Goal: Communication & Community: Share content

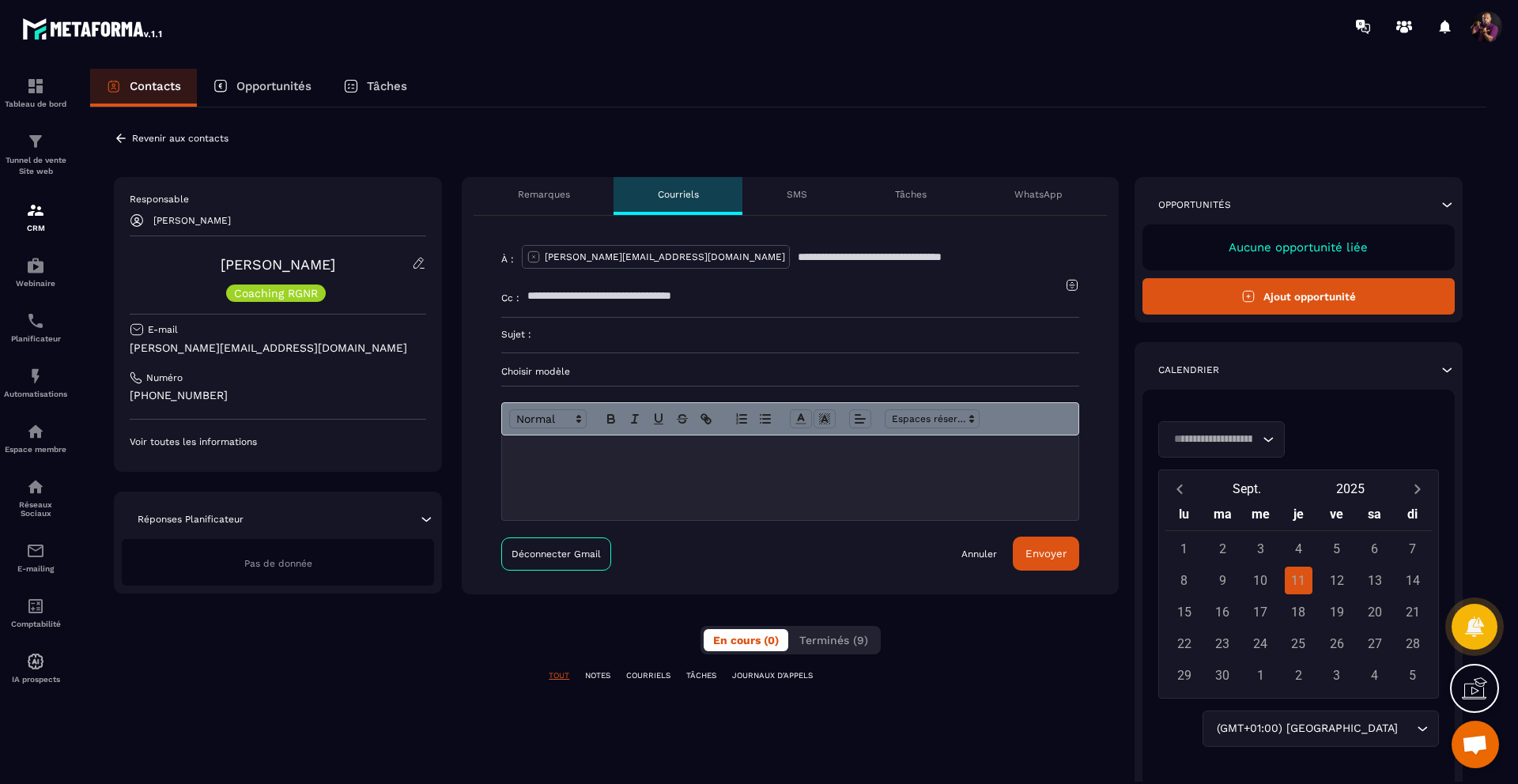
click at [548, 335] on input at bounding box center [805, 335] width 548 height 35
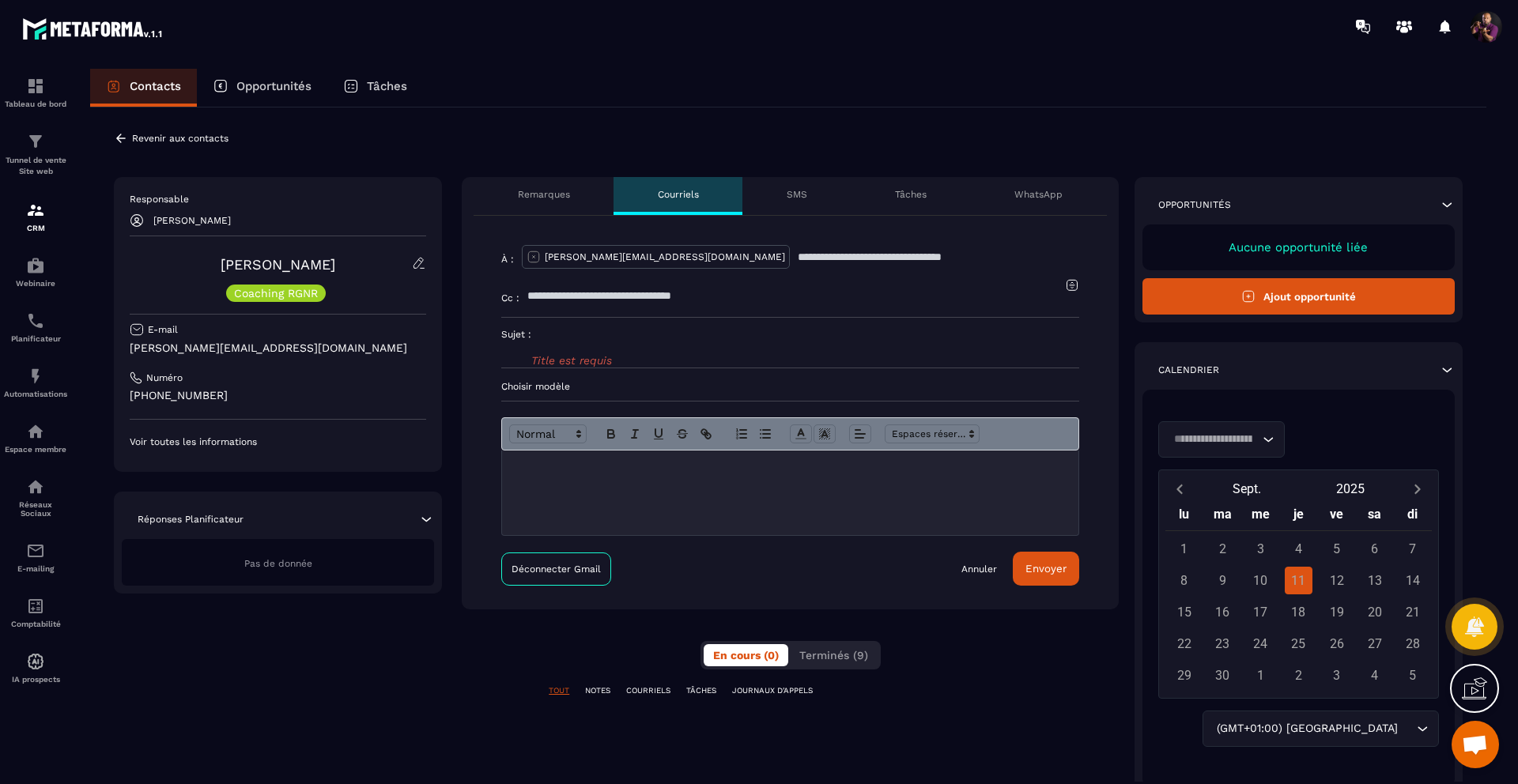
click at [803, 195] on p "SMS" at bounding box center [796, 194] width 20 height 12
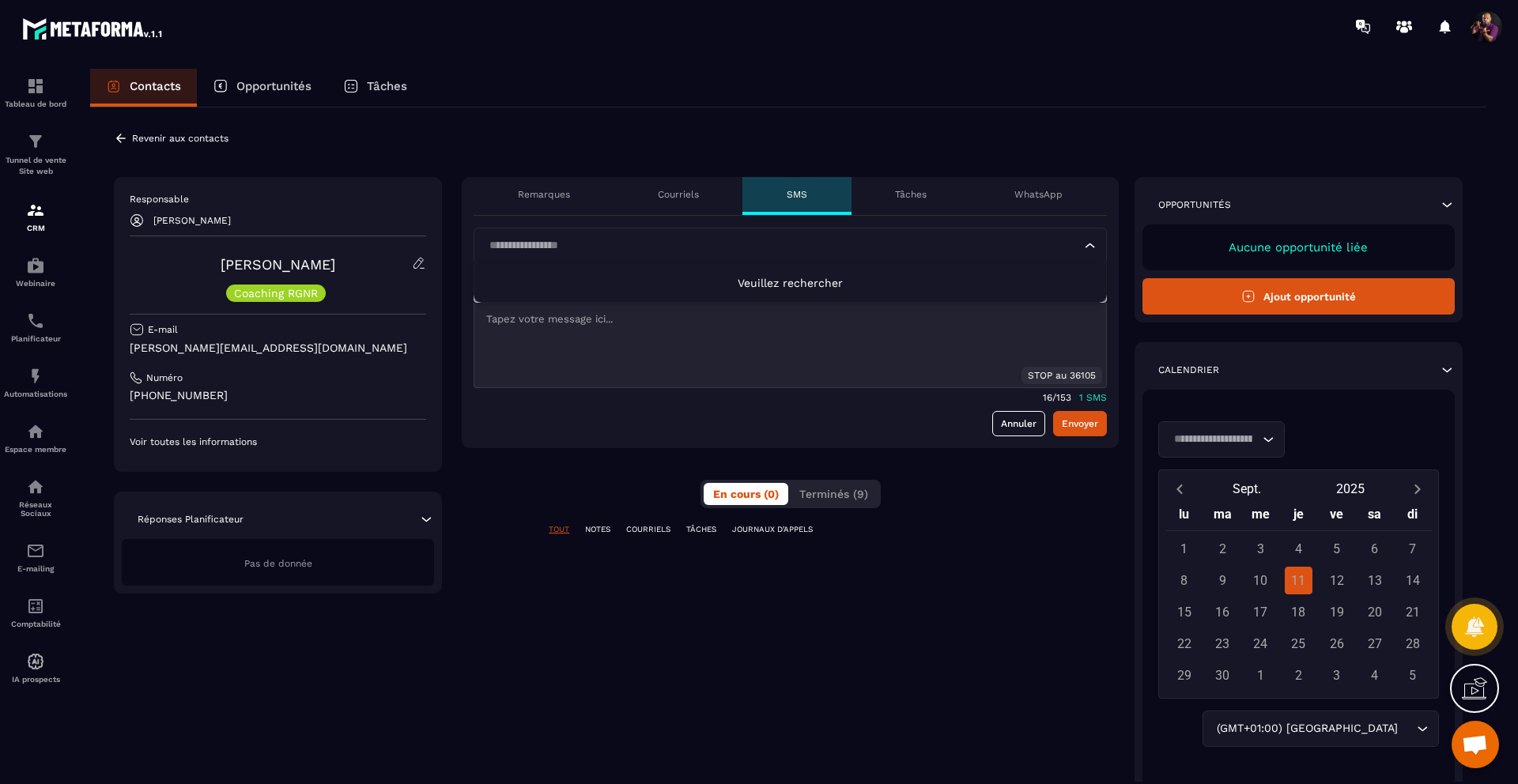
click at [1015, 240] on input "Search for option" at bounding box center [783, 246] width 597 height 17
type input "*"
click at [785, 276] on span "Veuillez rechercher" at bounding box center [790, 282] width 106 height 12
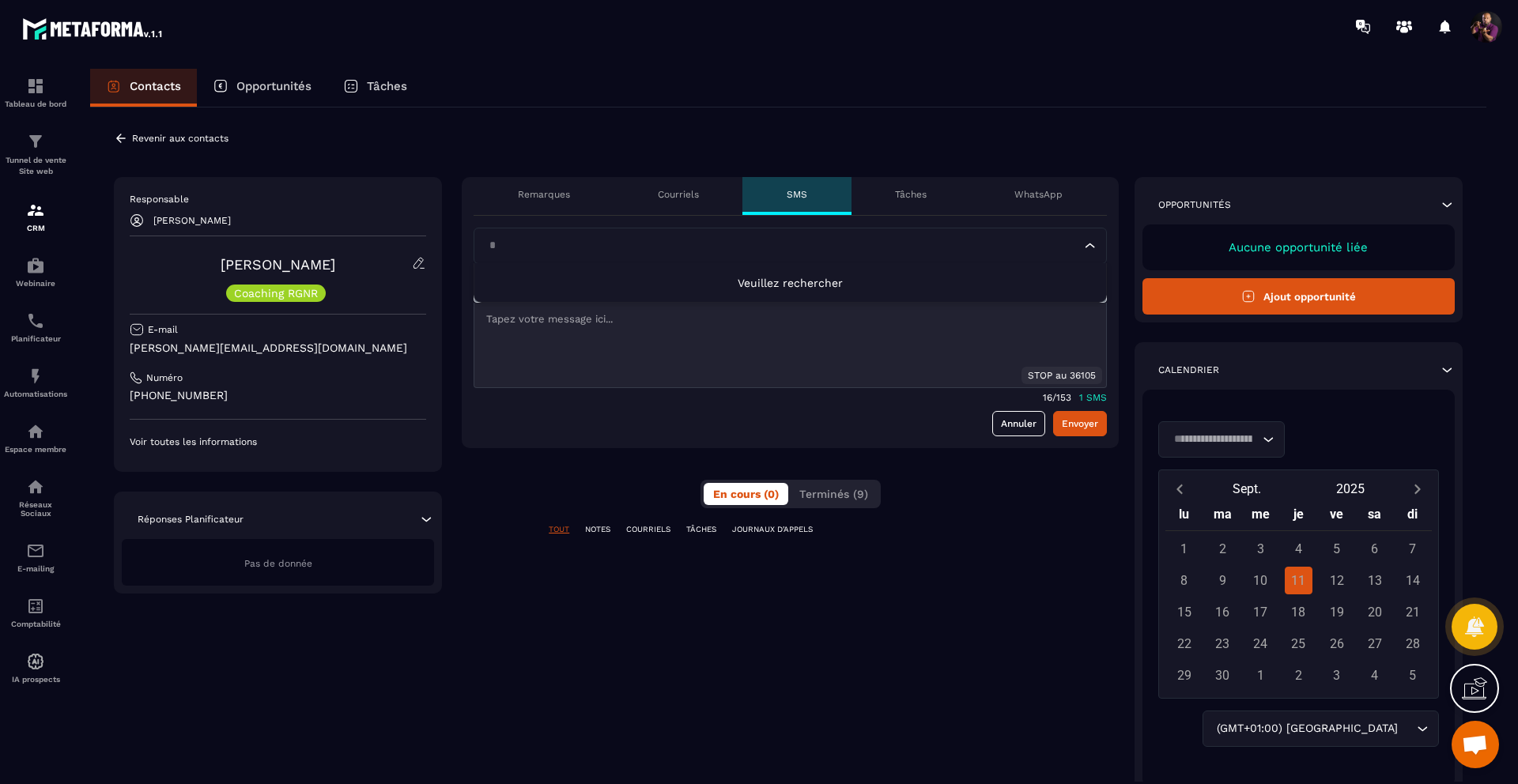
click at [742, 299] on li "Veuillez rechercher" at bounding box center [790, 282] width 632 height 38
type input "*"
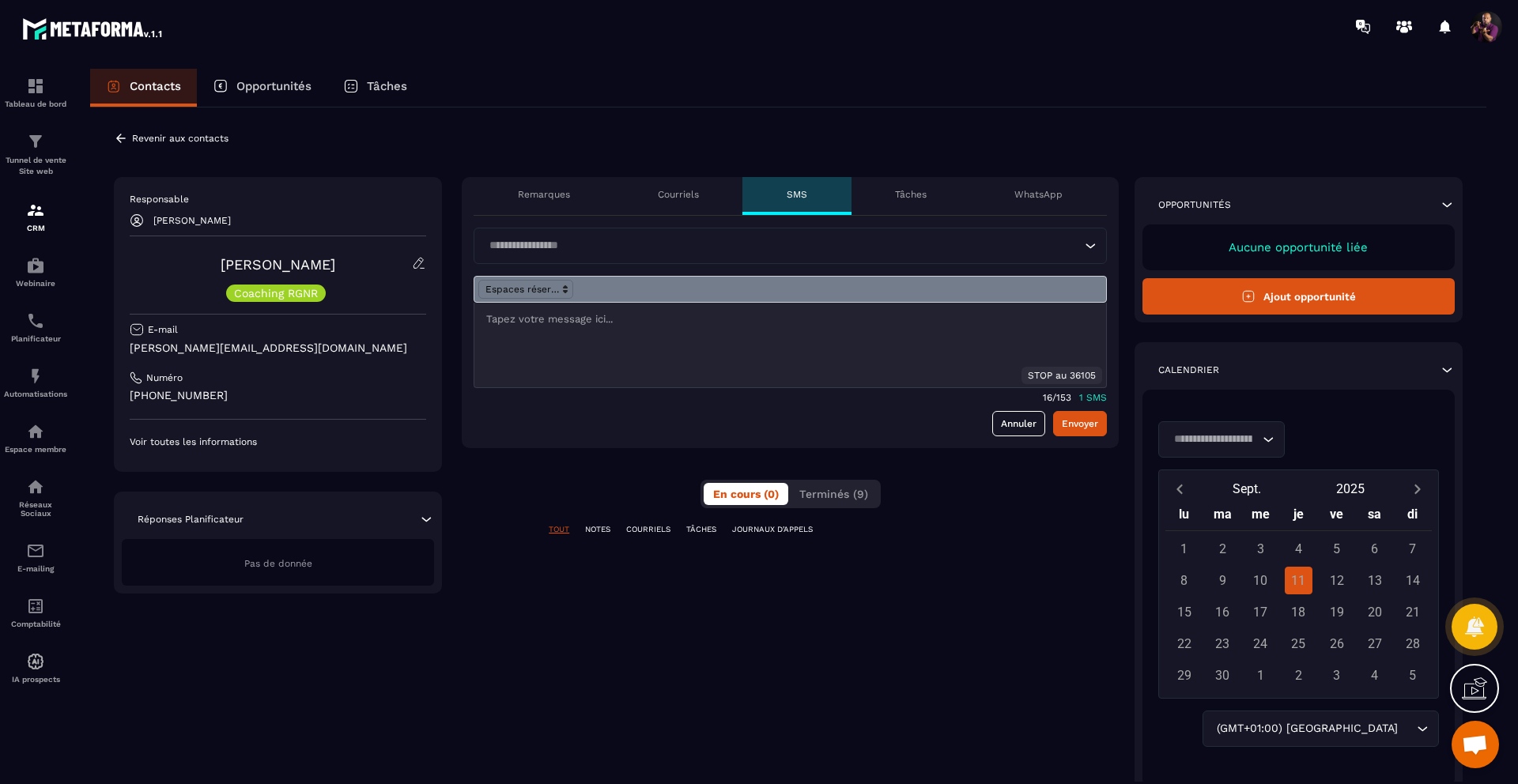
click at [884, 189] on div "Tâches" at bounding box center [911, 196] width 119 height 38
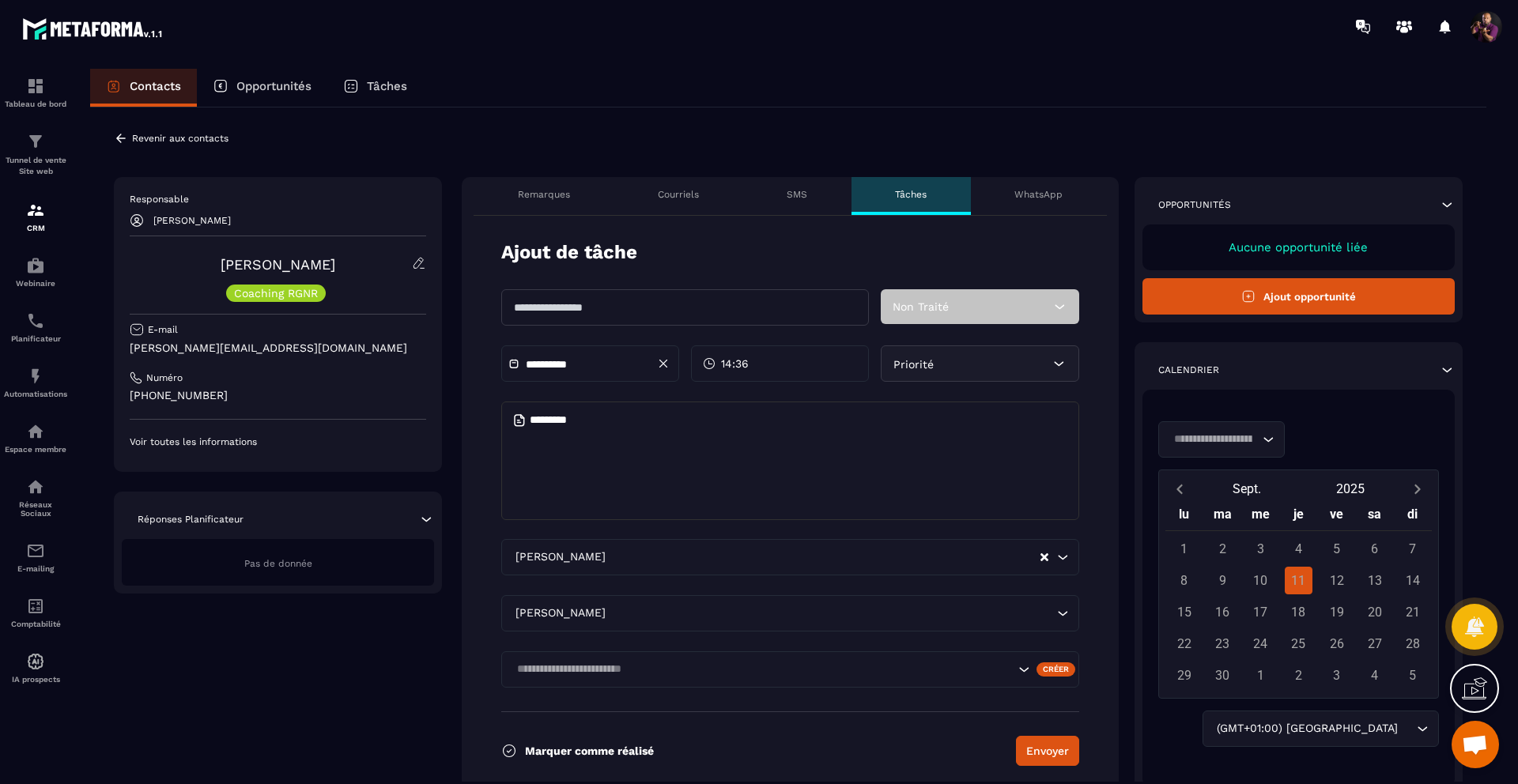
click at [1016, 190] on p "WhatsApp" at bounding box center [1038, 194] width 48 height 12
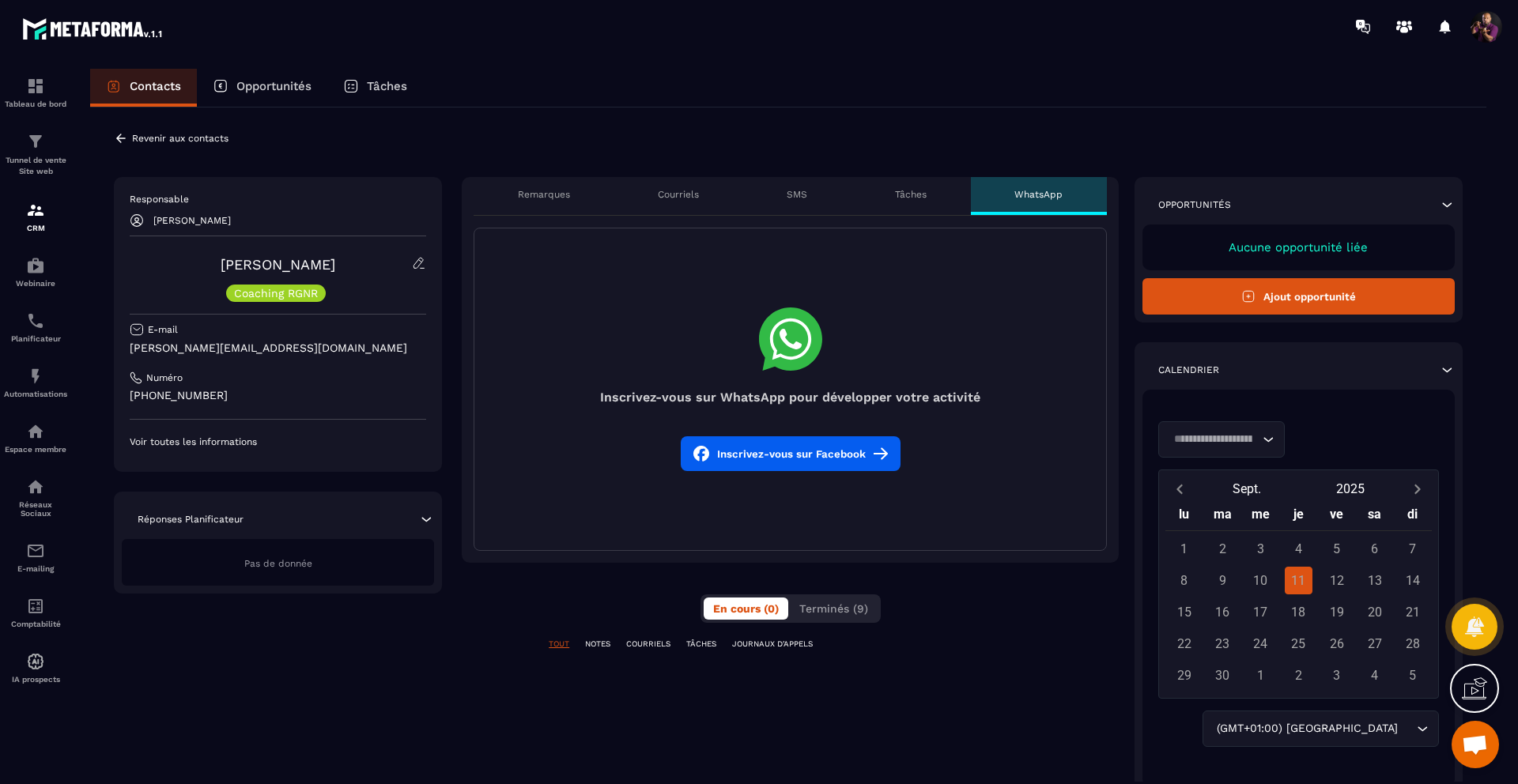
click at [536, 188] on p "Remarques" at bounding box center [543, 194] width 52 height 12
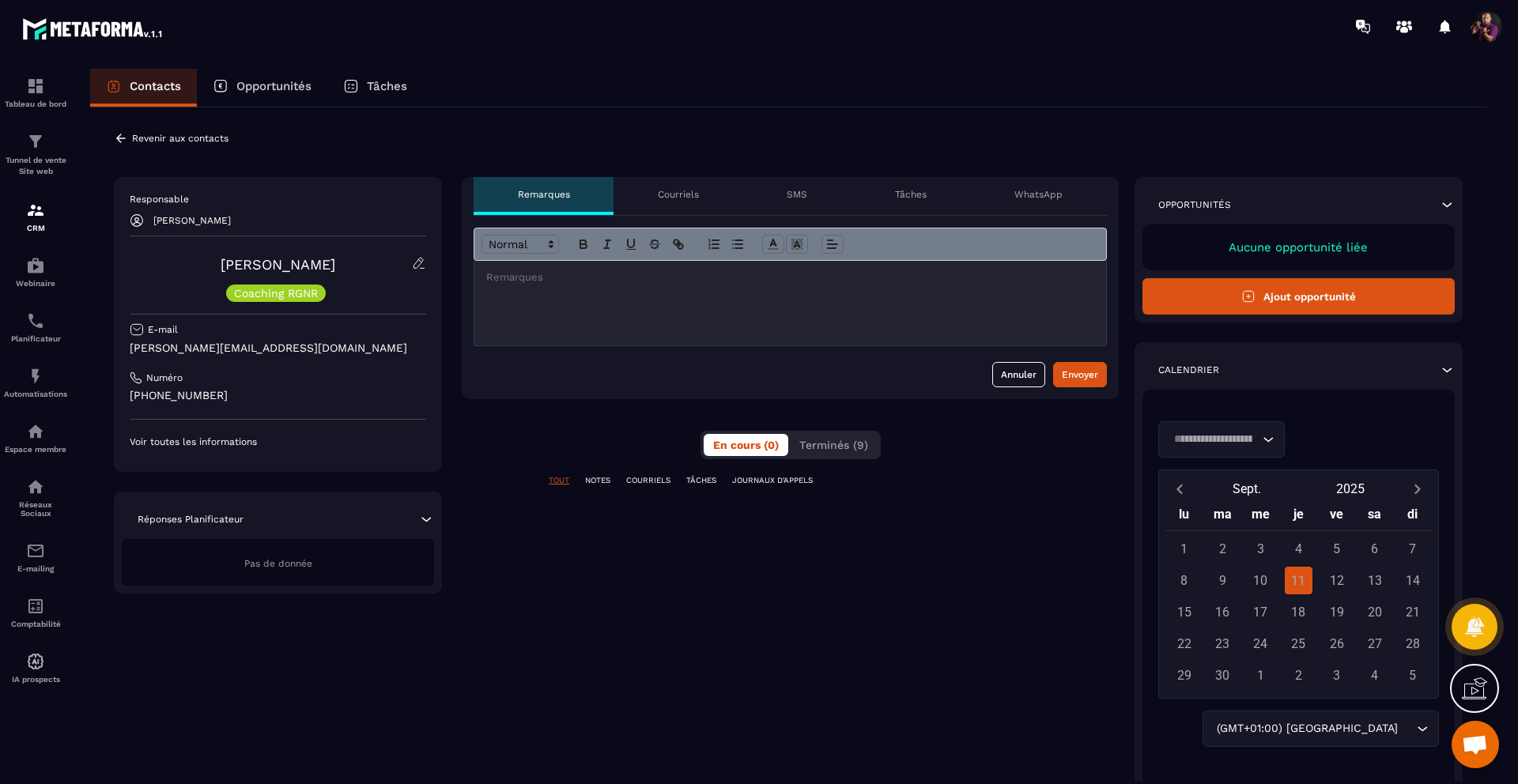
click at [676, 195] on p "Courriels" at bounding box center [678, 194] width 41 height 12
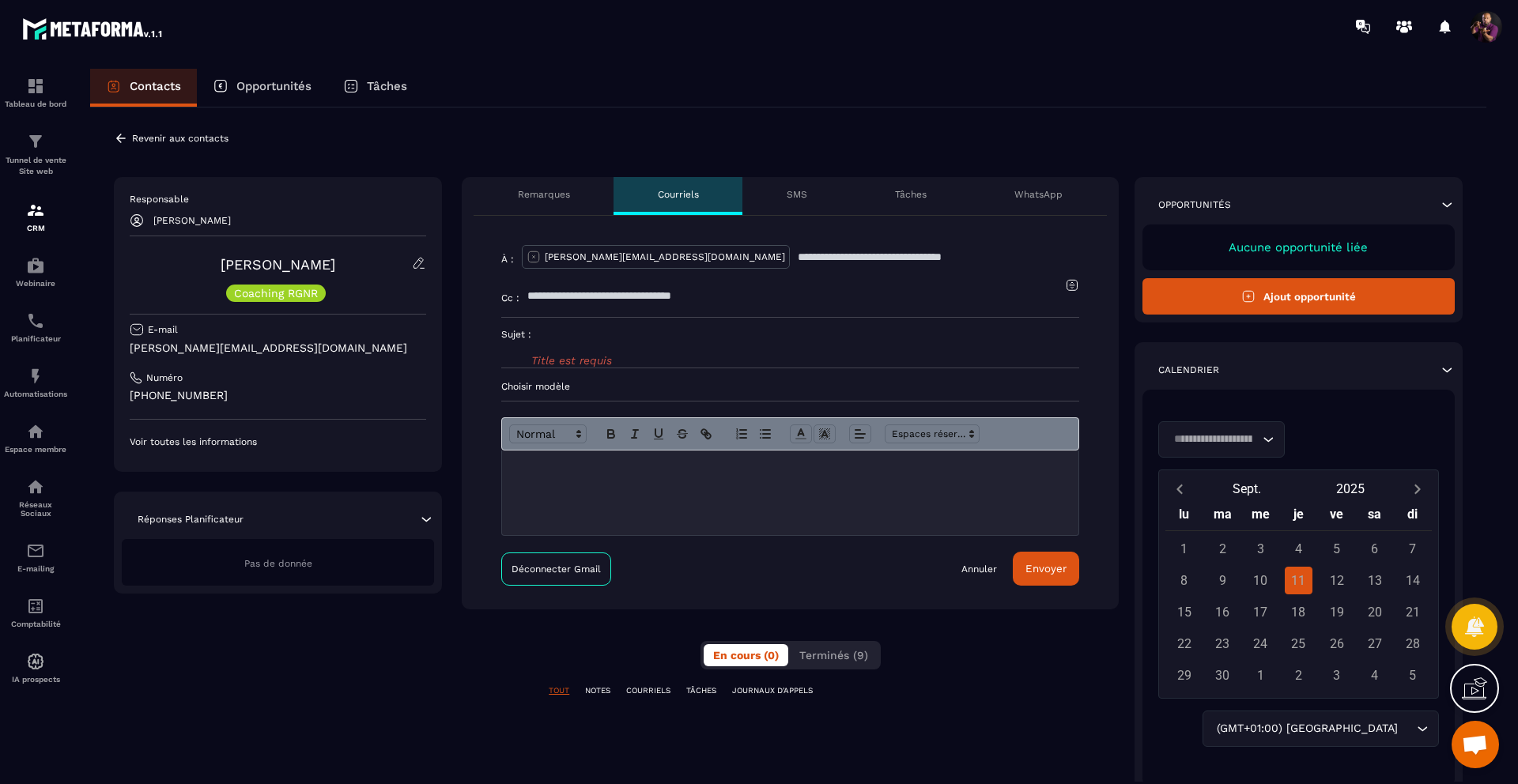
click at [1052, 195] on p "WhatsApp" at bounding box center [1038, 194] width 48 height 12
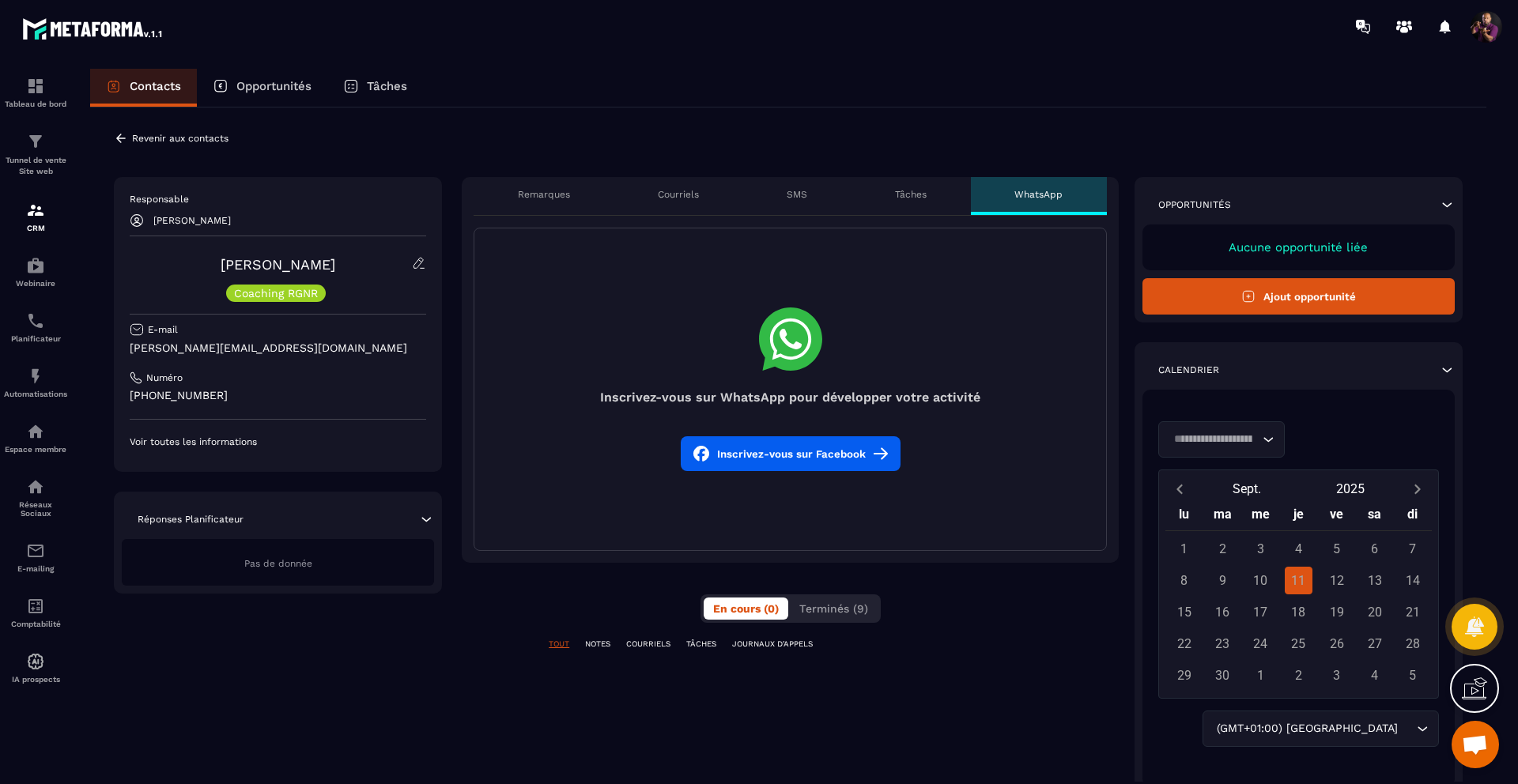
click at [835, 437] on button "Inscrivez-vous sur Facebook" at bounding box center [790, 454] width 220 height 35
click at [656, 199] on div "Courriels" at bounding box center [678, 196] width 129 height 38
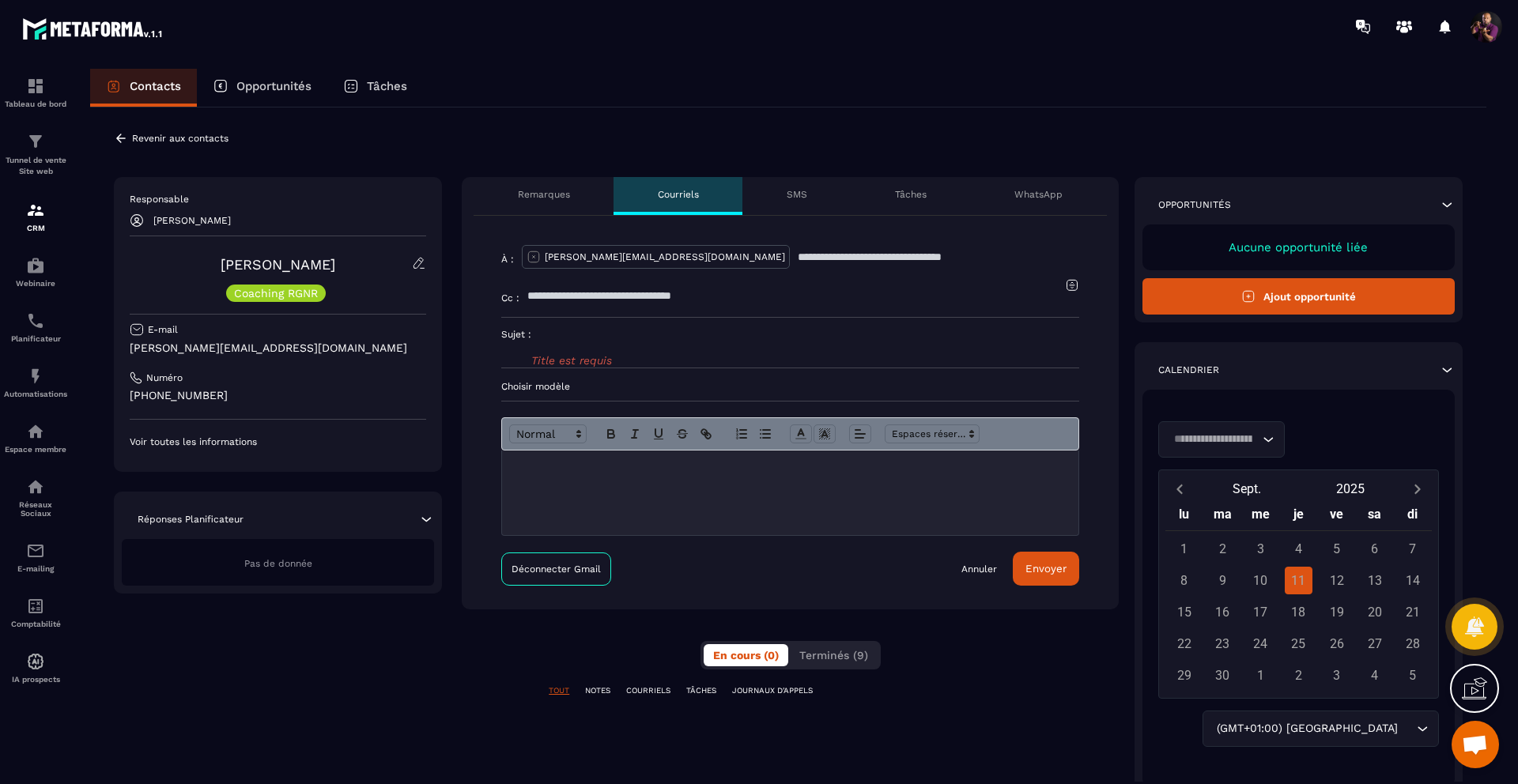
click at [562, 463] on p at bounding box center [790, 466] width 553 height 14
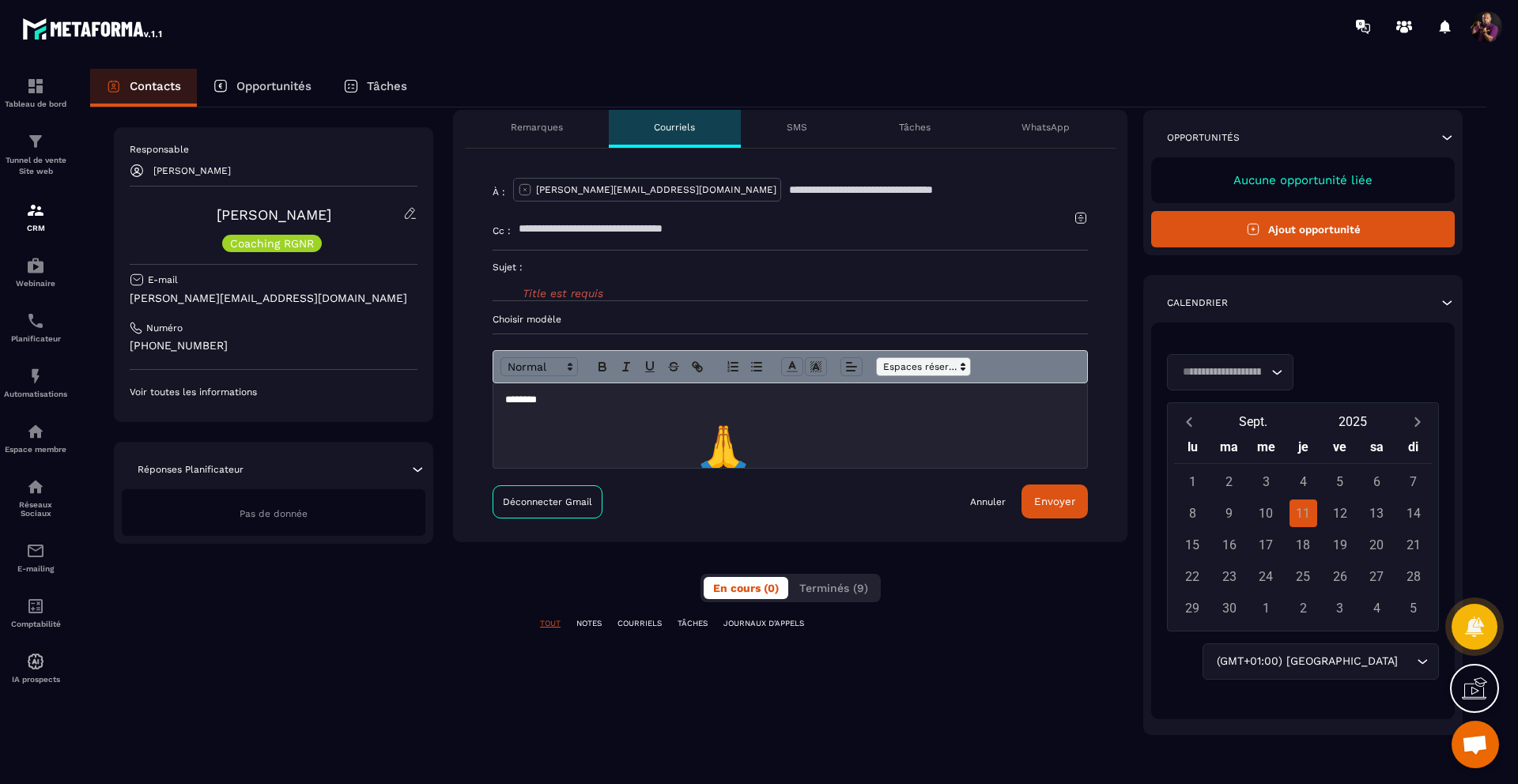
click at [959, 369] on icon at bounding box center [963, 367] width 14 height 14
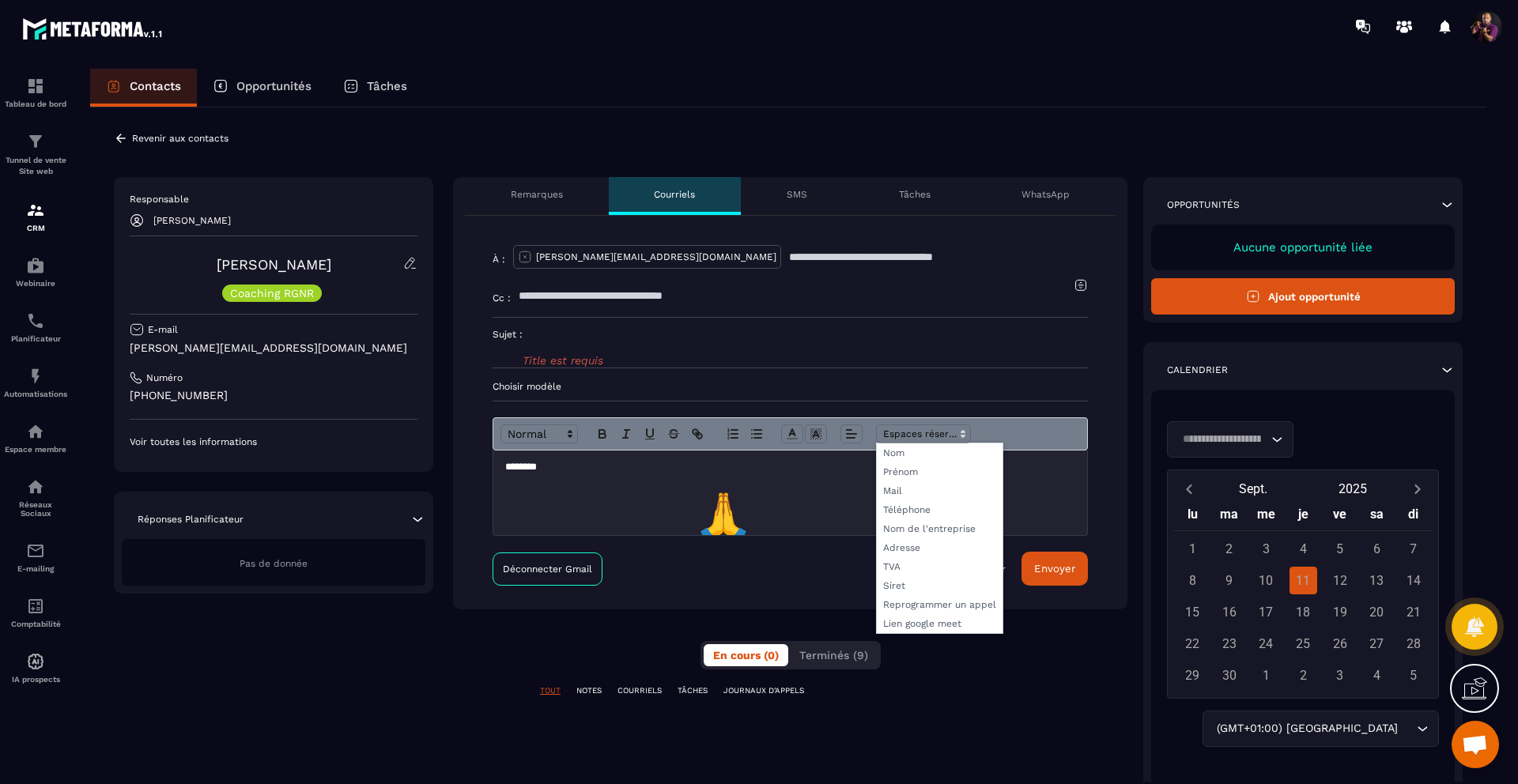
click at [548, 467] on p "********" at bounding box center [783, 466] width 558 height 14
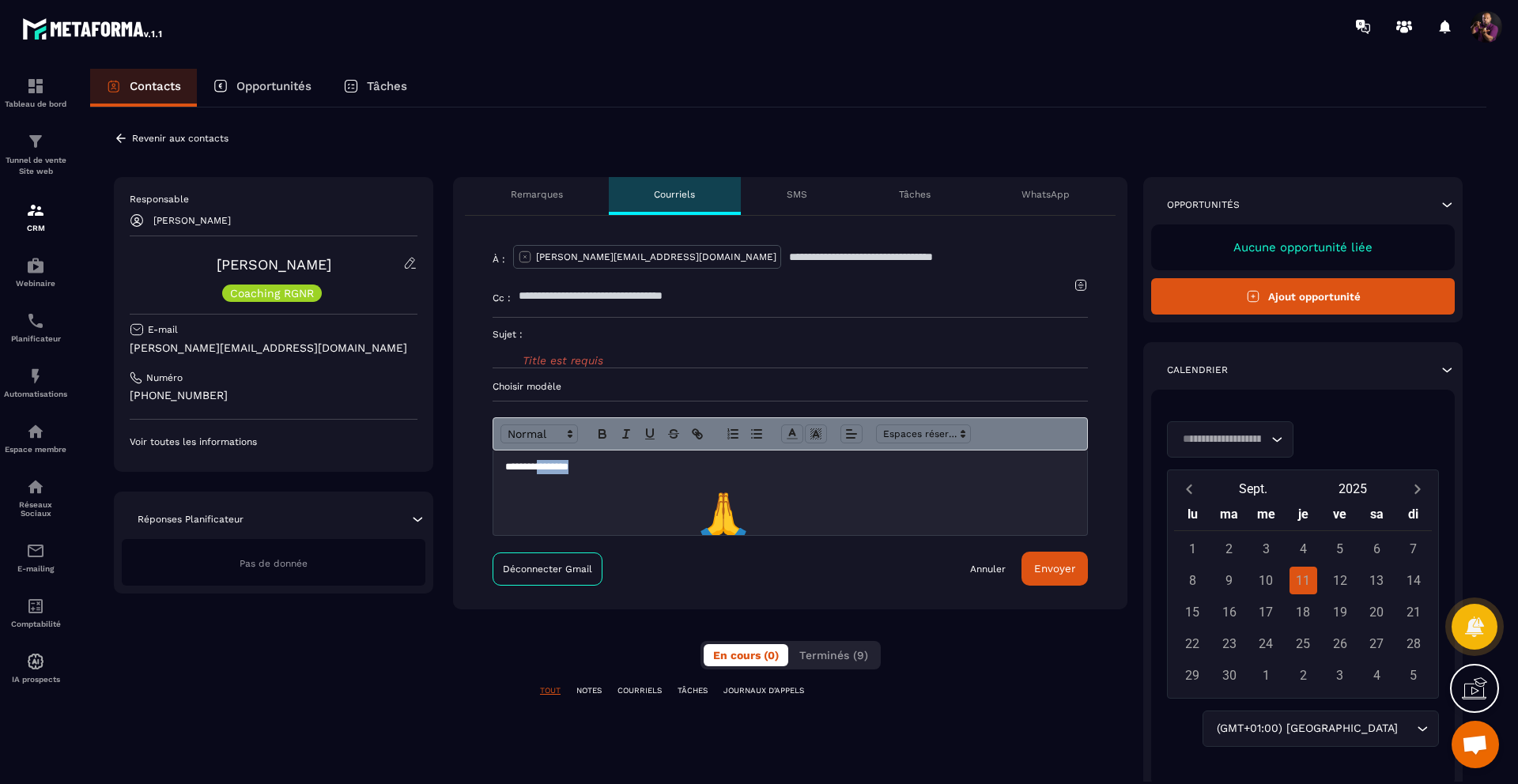
drag, startPoint x: 547, startPoint y: 465, endPoint x: 614, endPoint y: 469, distance: 67.1
click at [614, 469] on p "**********" at bounding box center [783, 466] width 558 height 14
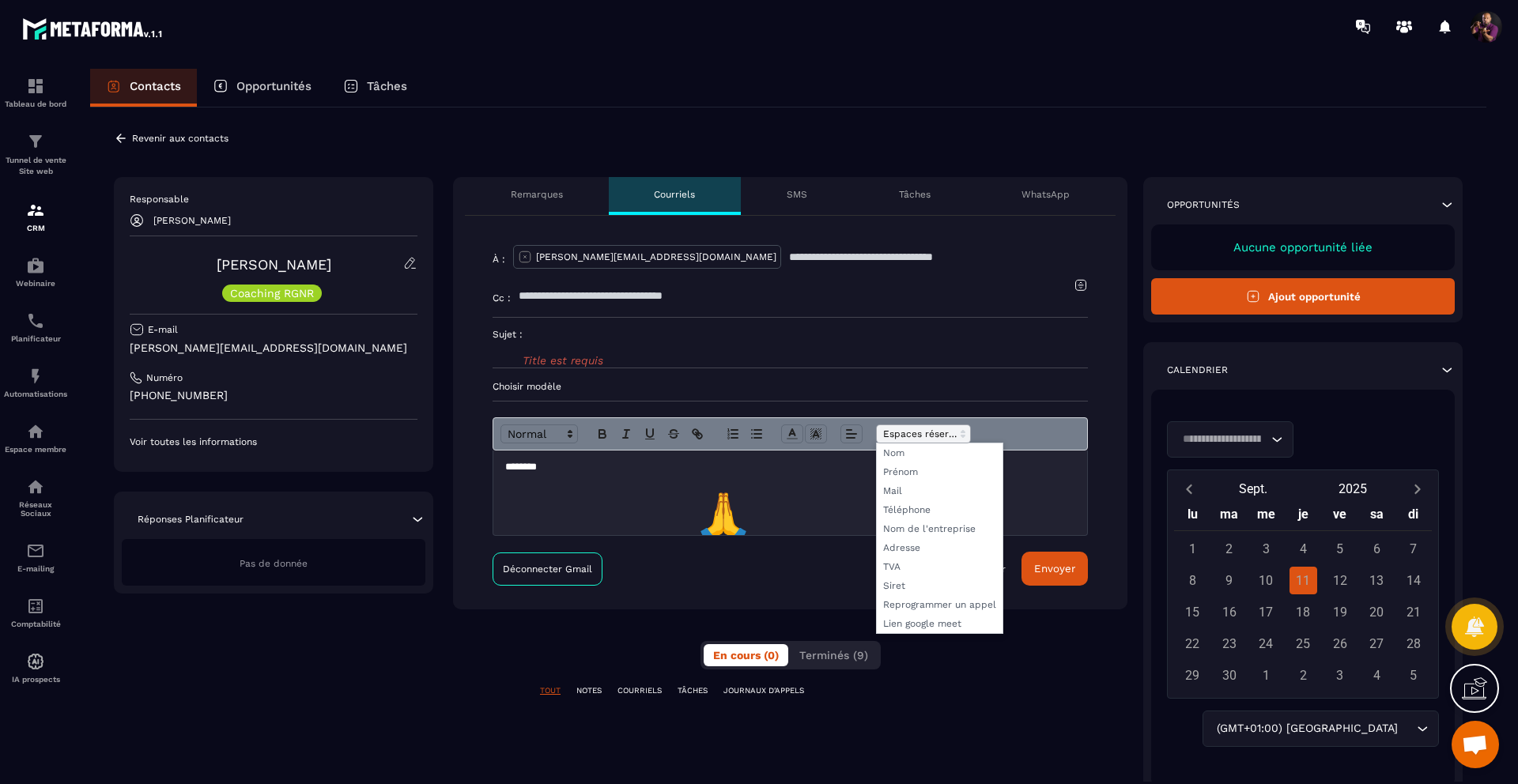
click at [911, 439] on span at bounding box center [923, 434] width 95 height 19
click at [909, 467] on span at bounding box center [939, 472] width 126 height 19
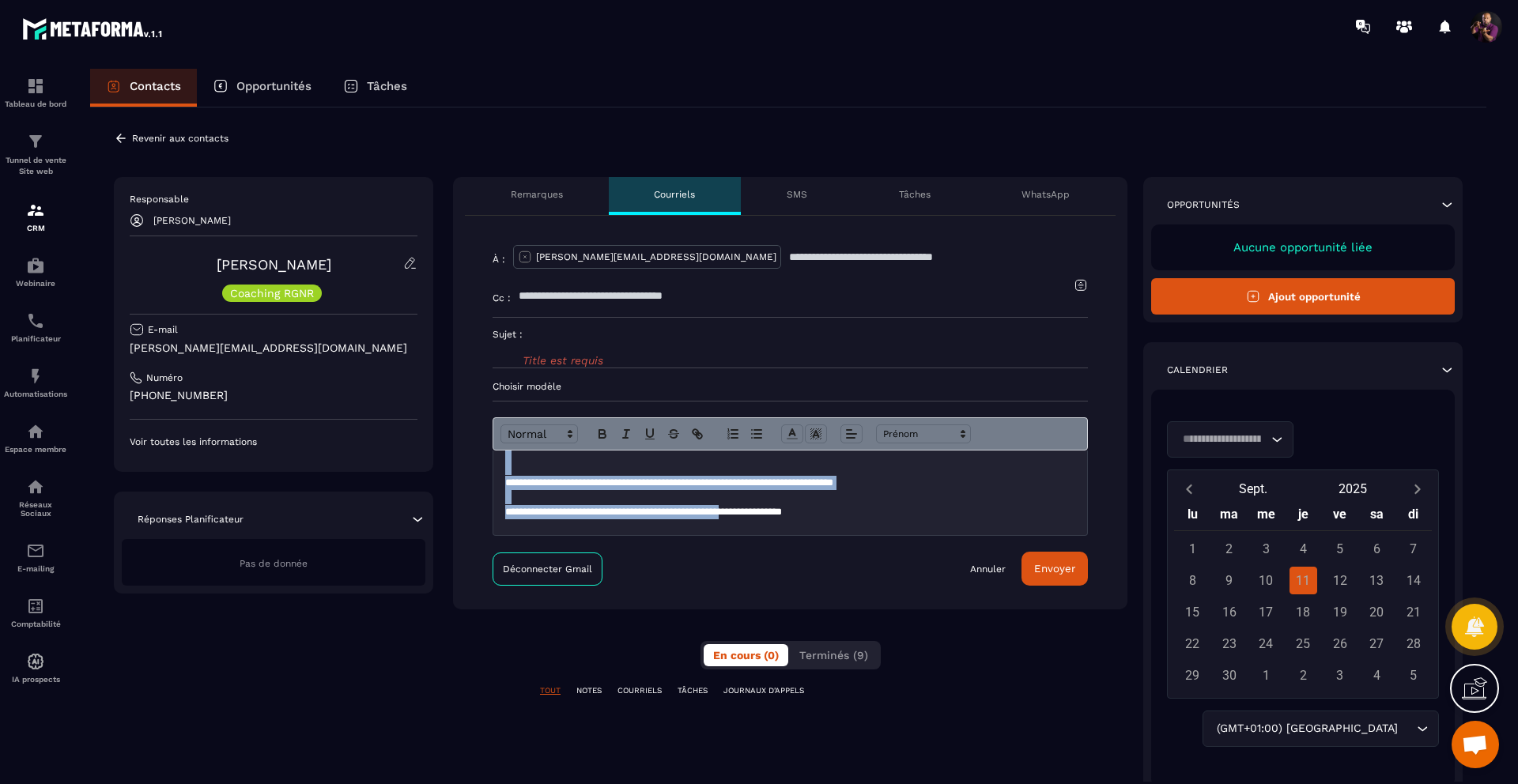
scroll to position [967, 0]
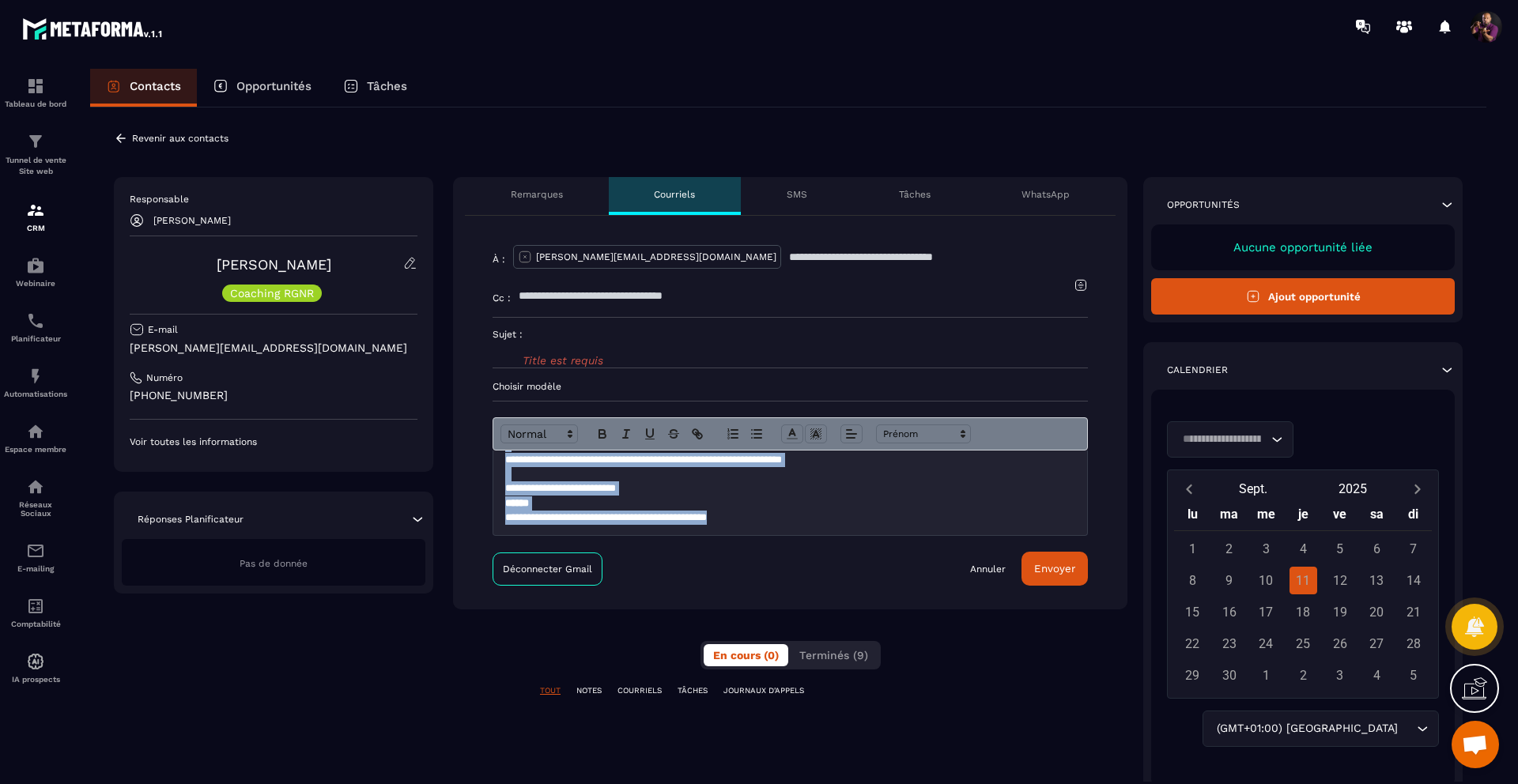
drag, startPoint x: 682, startPoint y: 497, endPoint x: 786, endPoint y: 531, distance: 109.4
click at [786, 531] on div "**********" at bounding box center [790, 492] width 593 height 84
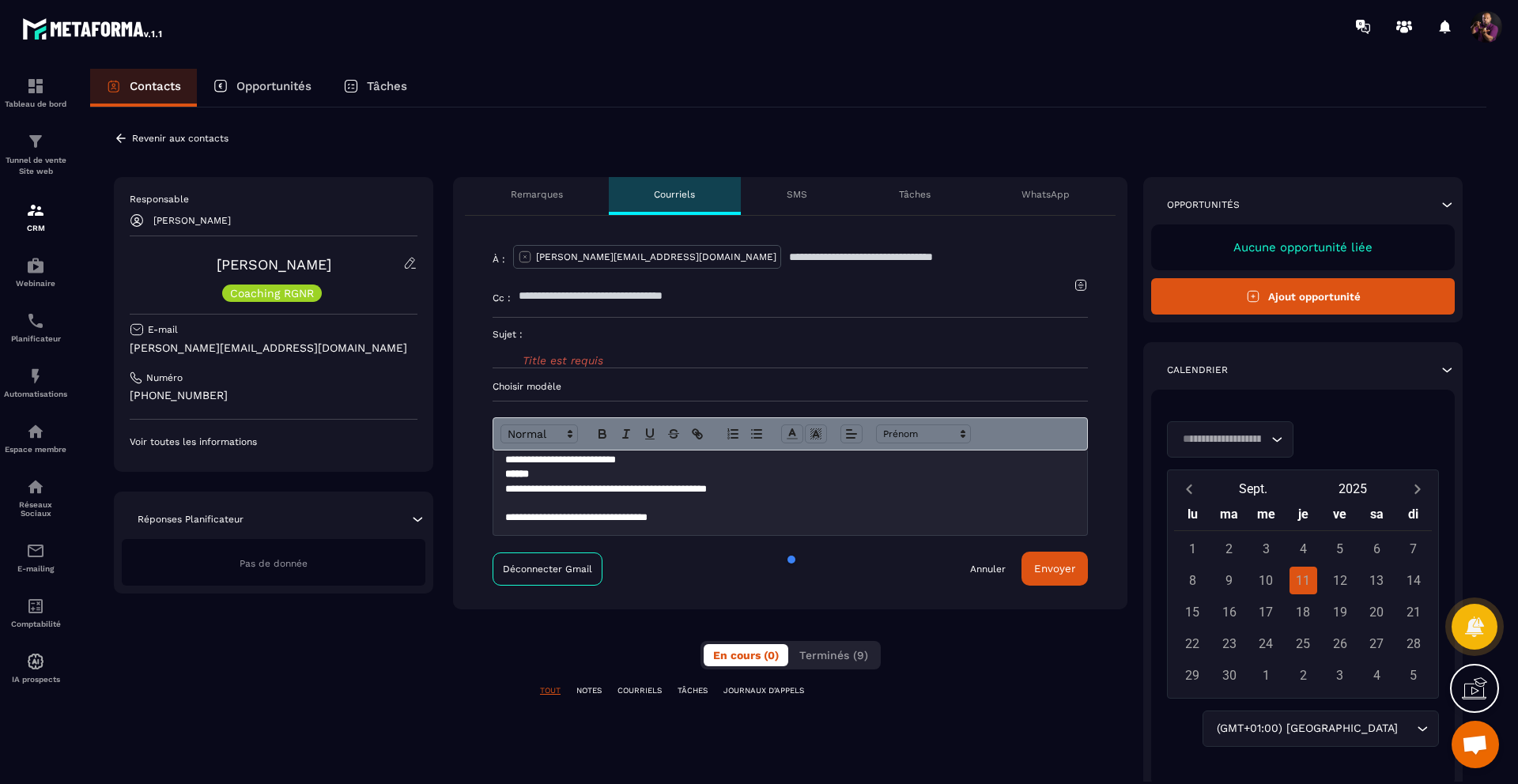
scroll to position [493, 0]
click at [620, 354] on div "Title est requis" at bounding box center [805, 343] width 566 height 50
click at [603, 359] on div "Title est requis" at bounding box center [805, 343] width 566 height 50
click at [588, 365] on span "Title est requis" at bounding box center [563, 360] width 81 height 12
click at [587, 363] on span "Title est requis" at bounding box center [563, 360] width 81 height 12
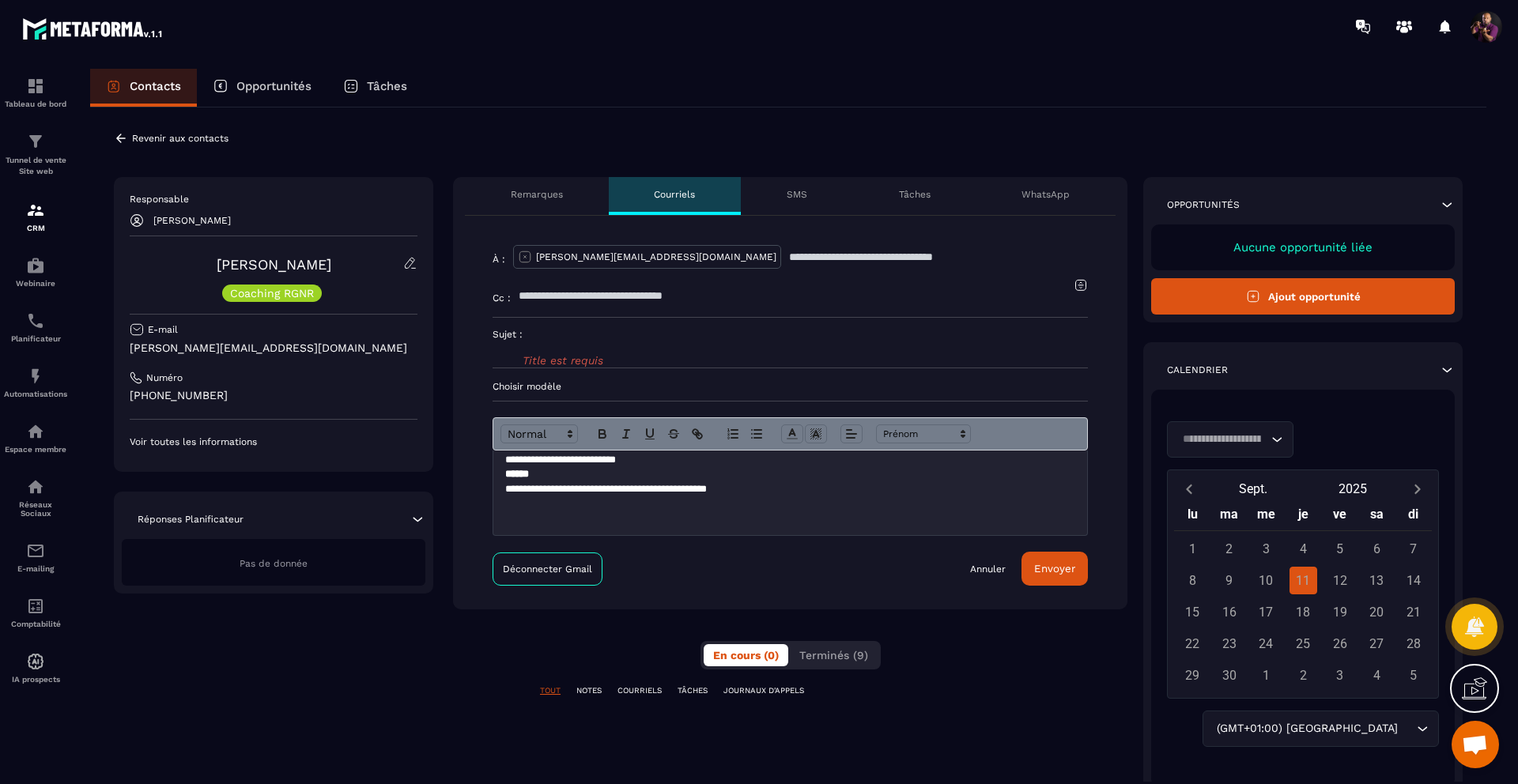
click at [575, 355] on span "Title est requis" at bounding box center [563, 360] width 81 height 12
click at [1076, 281] on icon at bounding box center [1080, 285] width 14 height 14
click at [1081, 279] on icon at bounding box center [1081, 284] width 11 height 11
click at [560, 354] on span "Title est requis" at bounding box center [563, 360] width 81 height 12
click at [506, 328] on p "Sujet :" at bounding box center [507, 334] width 30 height 12
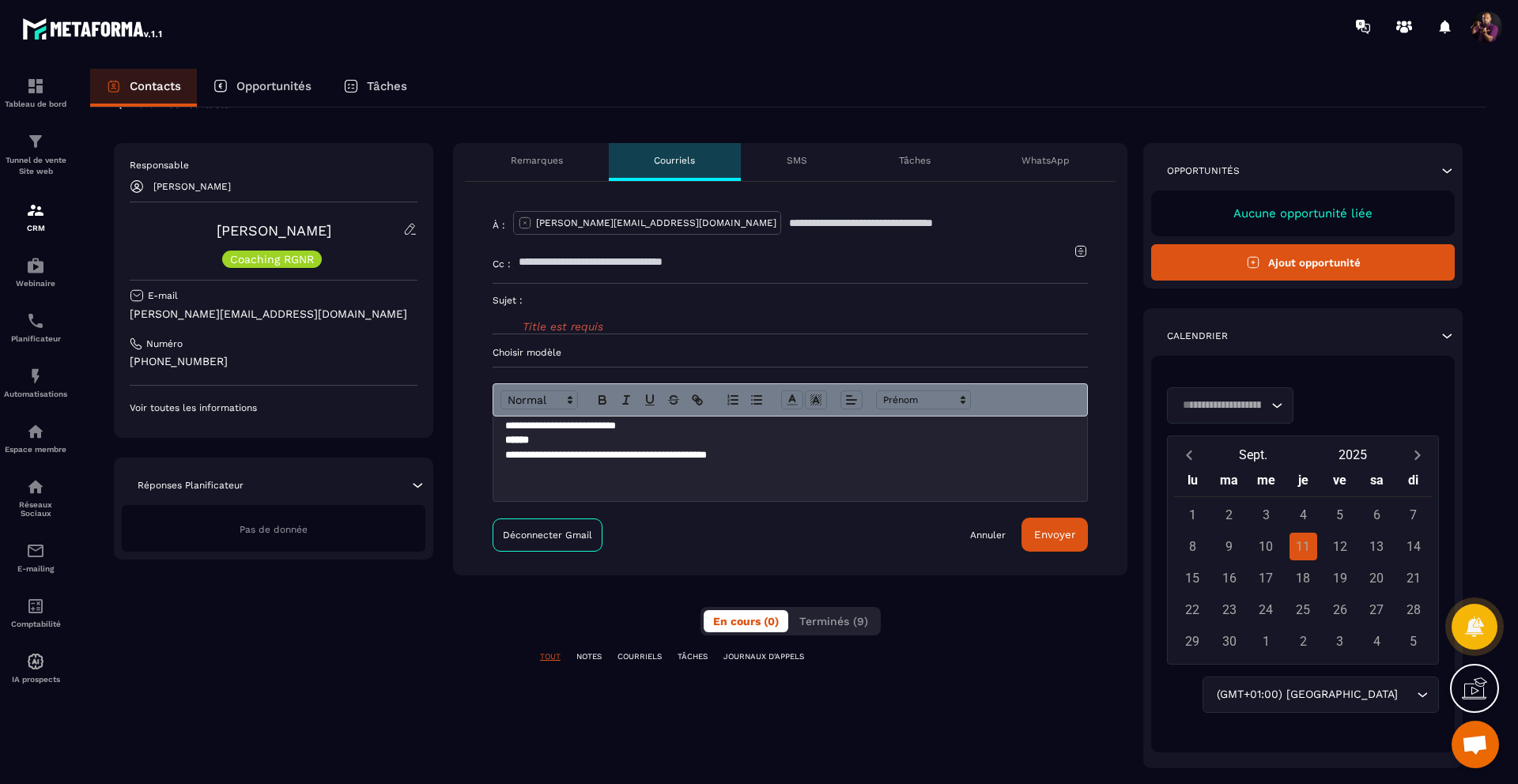
scroll to position [67, 0]
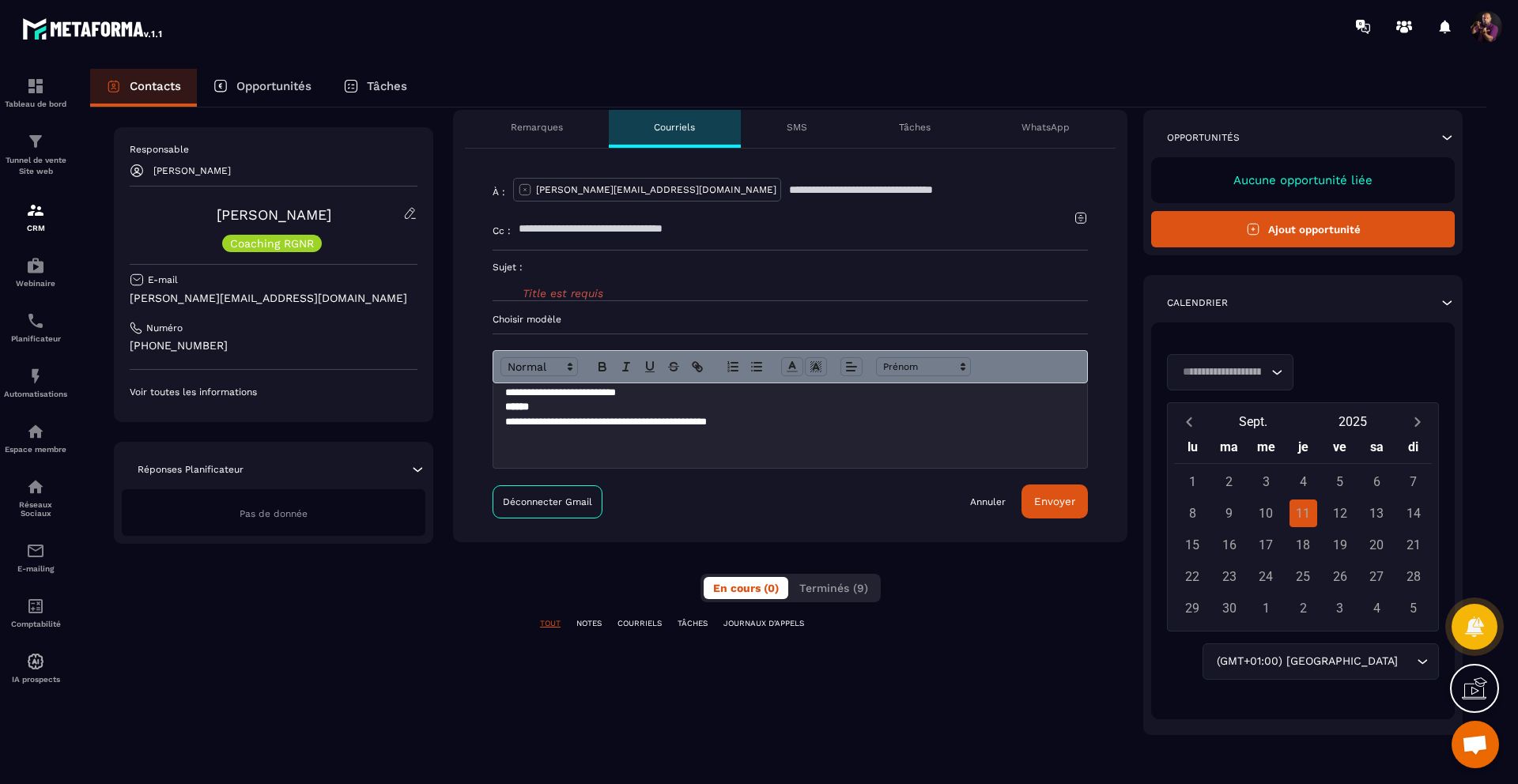
click at [876, 302] on form "**********" at bounding box center [790, 345] width 595 height 346
